Goal: Task Accomplishment & Management: Manage account settings

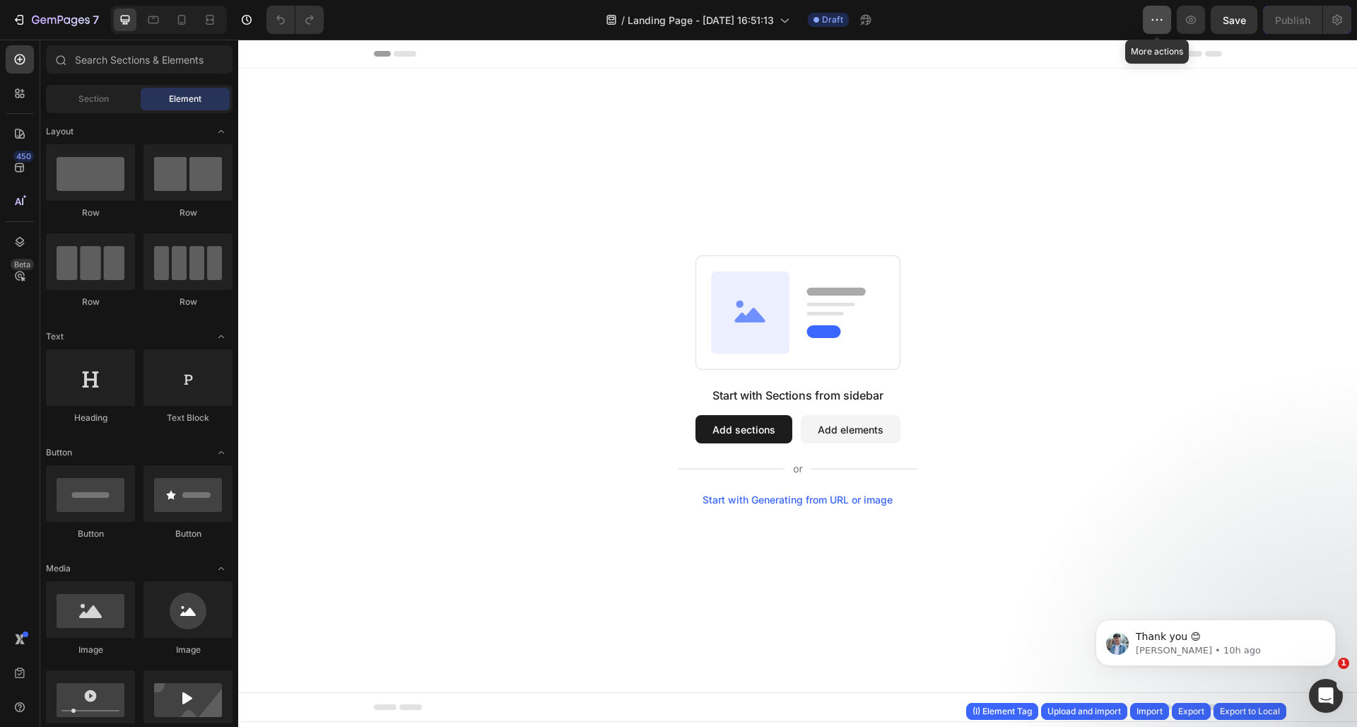
click at [1163, 16] on icon "button" at bounding box center [1157, 20] width 14 height 14
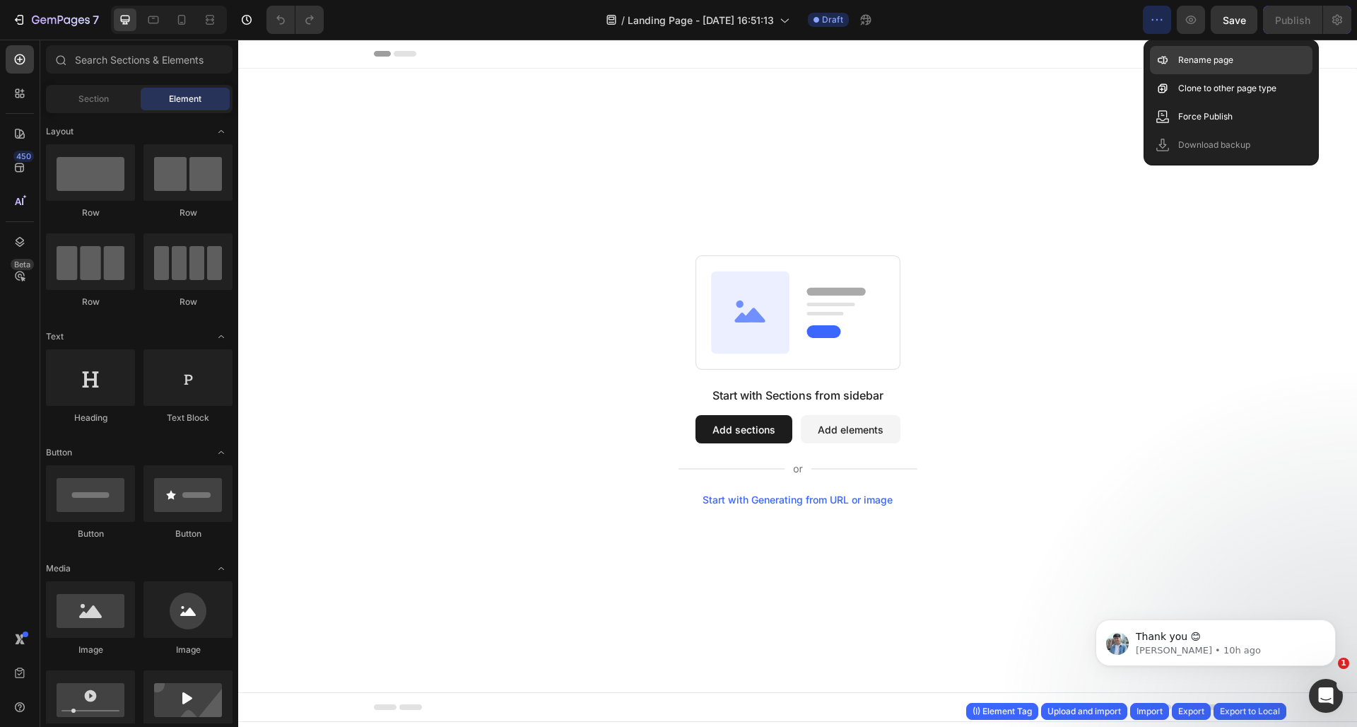
click at [1176, 53] on div "Rename page" at bounding box center [1231, 60] width 163 height 28
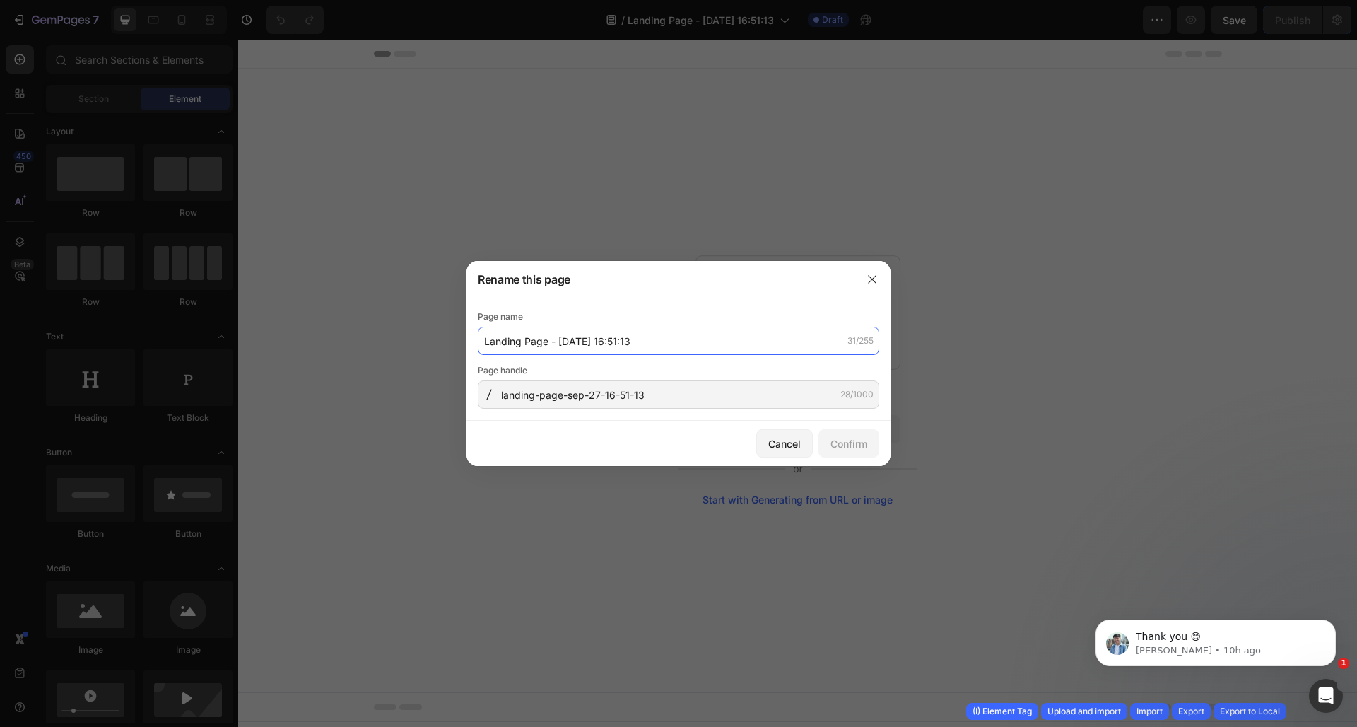
click at [686, 343] on input "Landing Page - Sep 27, 16:51:13" at bounding box center [678, 341] width 401 height 28
type input "Restore page"
click at [854, 442] on div "Confirm" at bounding box center [849, 443] width 37 height 15
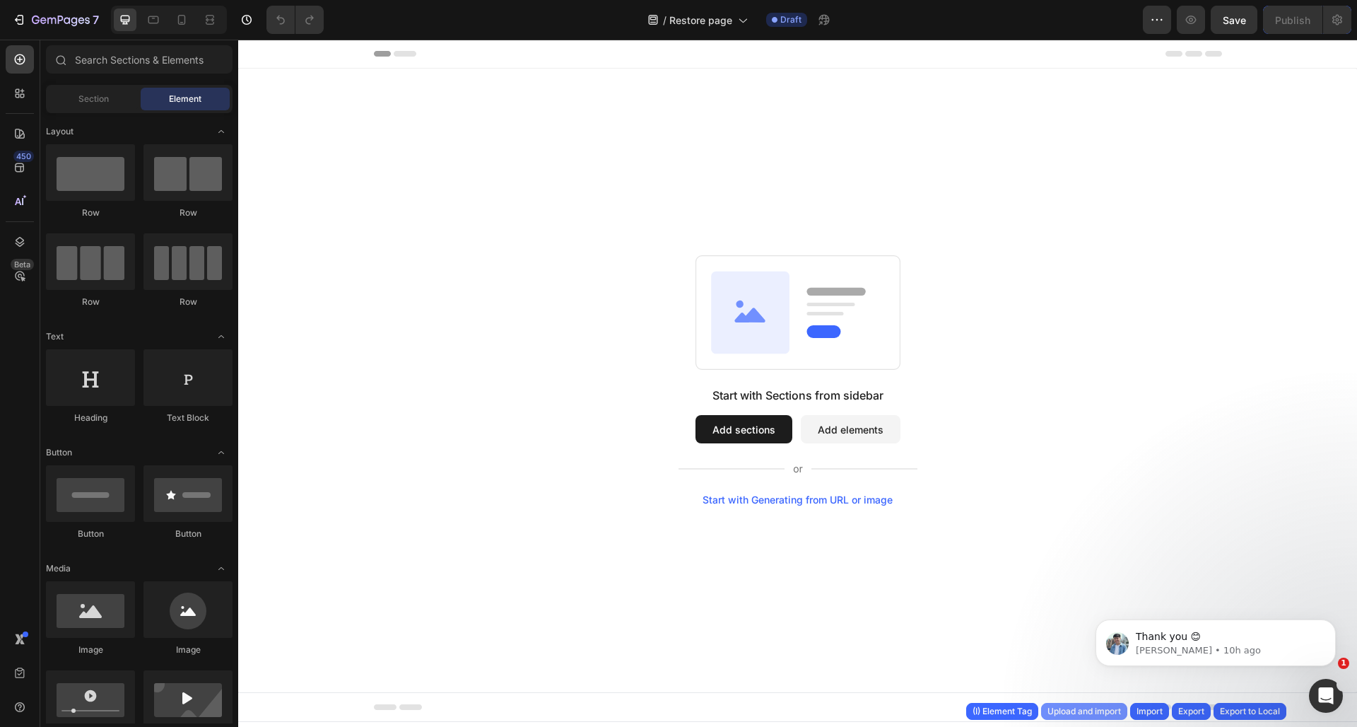
click at [1091, 708] on div "Upload and import" at bounding box center [1085, 711] width 74 height 13
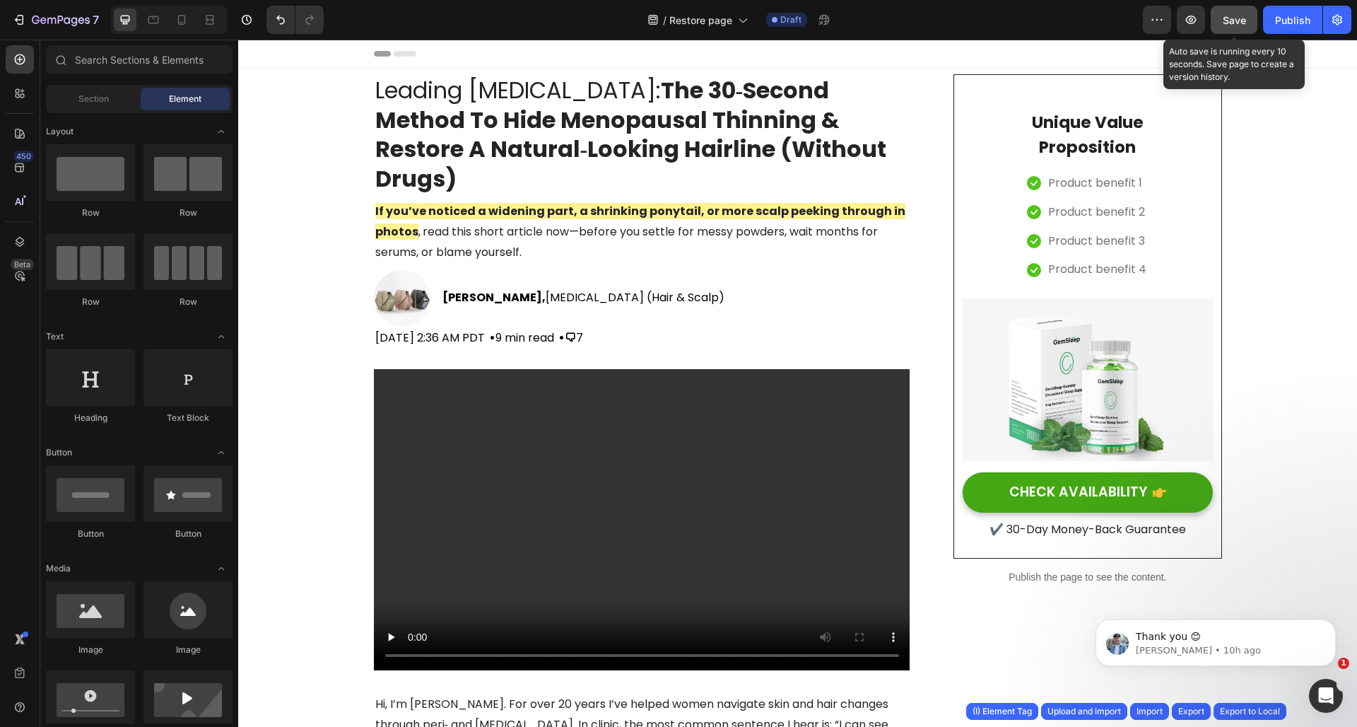
click at [1242, 17] on span "Save" at bounding box center [1234, 20] width 23 height 12
